Goal: Task Accomplishment & Management: Manage account settings

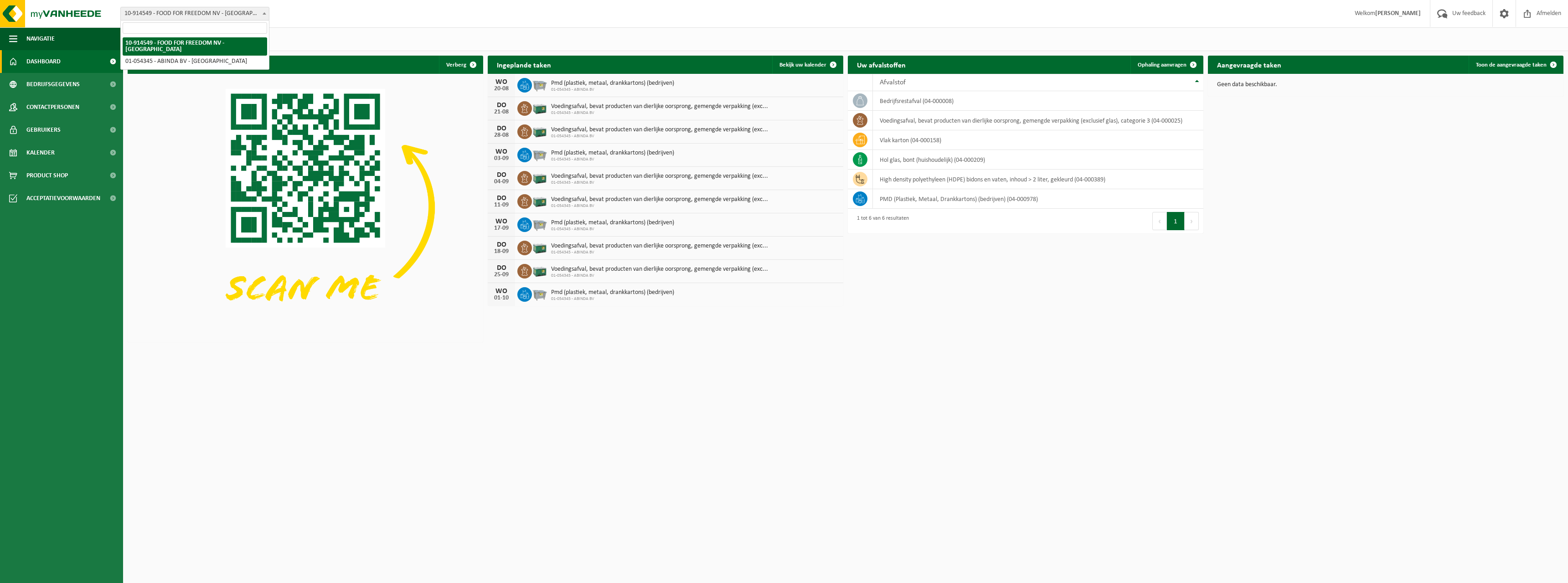
click at [263, 14] on b at bounding box center [264, 13] width 4 height 2
select select "6156"
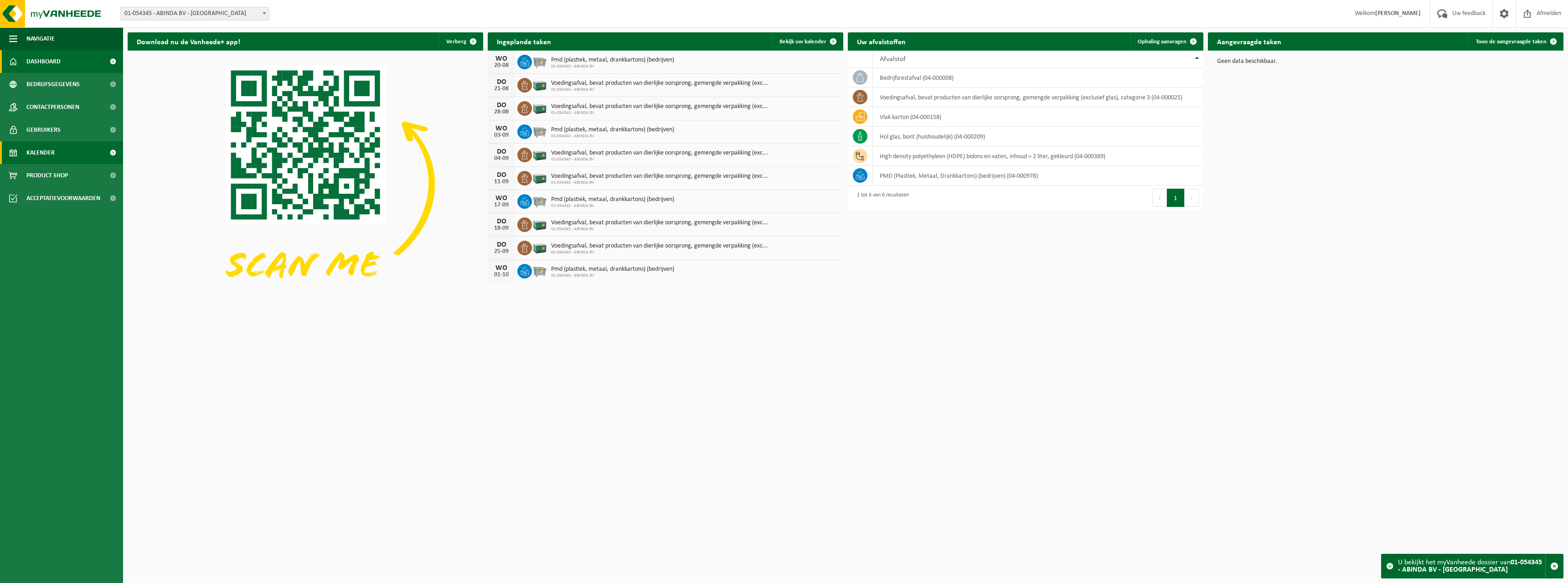
click at [51, 156] on span "Kalender" at bounding box center [40, 152] width 28 height 23
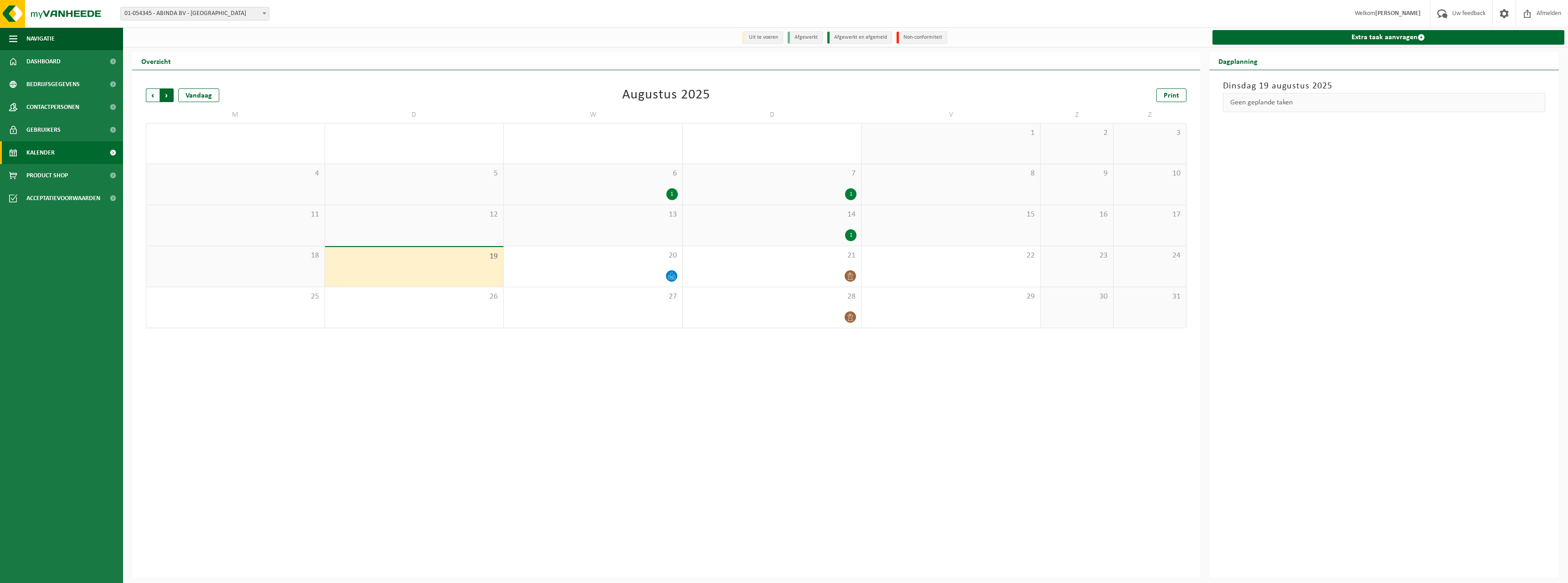
click at [153, 92] on span "Vorige" at bounding box center [153, 95] width 13 height 13
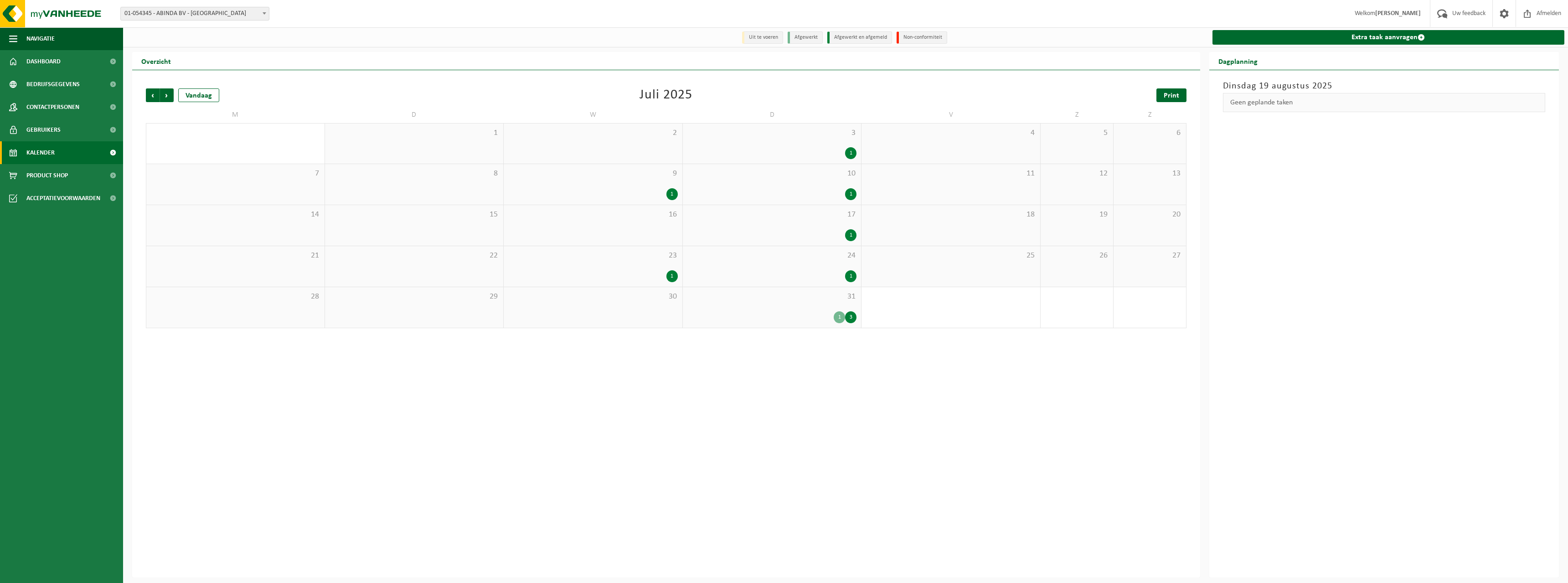
click at [1172, 97] on span "Print" at bounding box center [1171, 96] width 15 height 7
